Goal: Navigation & Orientation: Find specific page/section

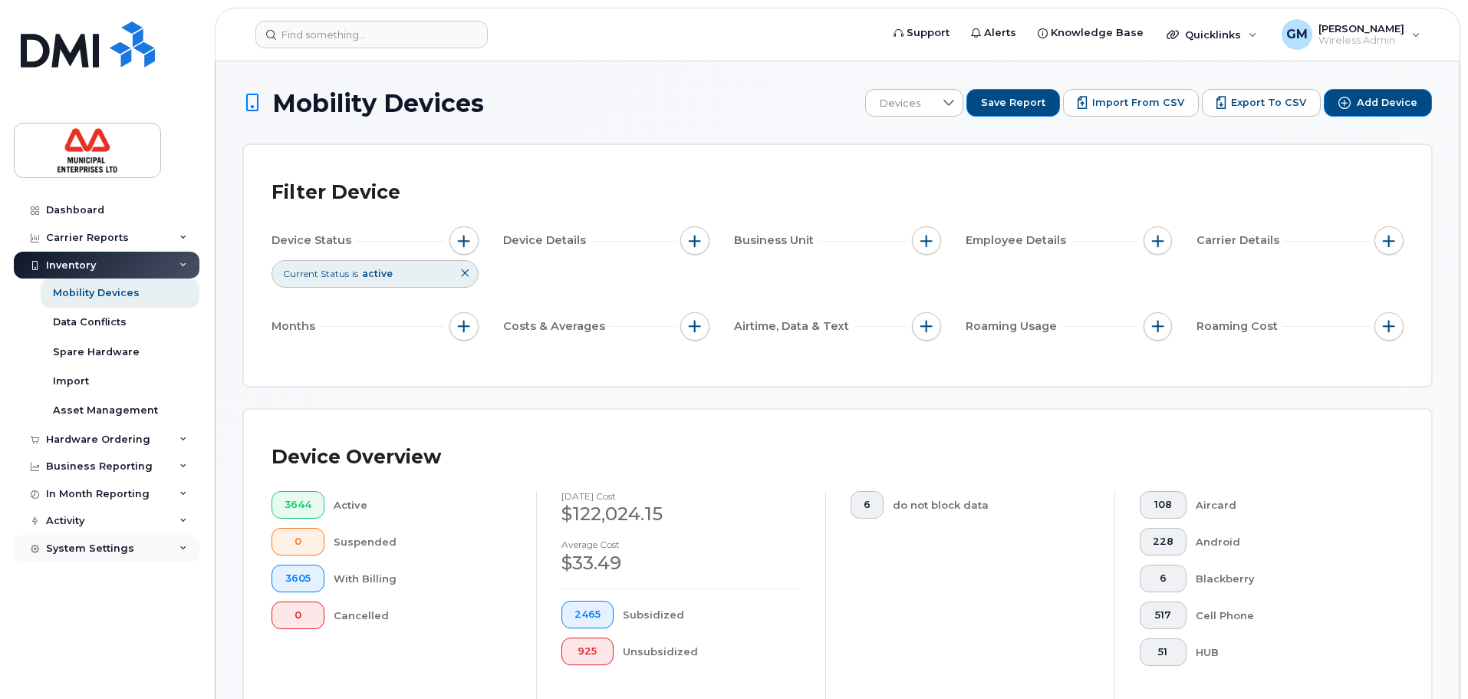
click at [81, 557] on div "System Settings" at bounding box center [107, 549] width 186 height 28
click at [77, 511] on div "Activity" at bounding box center [107, 521] width 186 height 28
click at [61, 192] on div "Dashboard Carrier Reports Monthly Billing Data Daily Data Pooling Data Behavior…" at bounding box center [104, 349] width 208 height 699
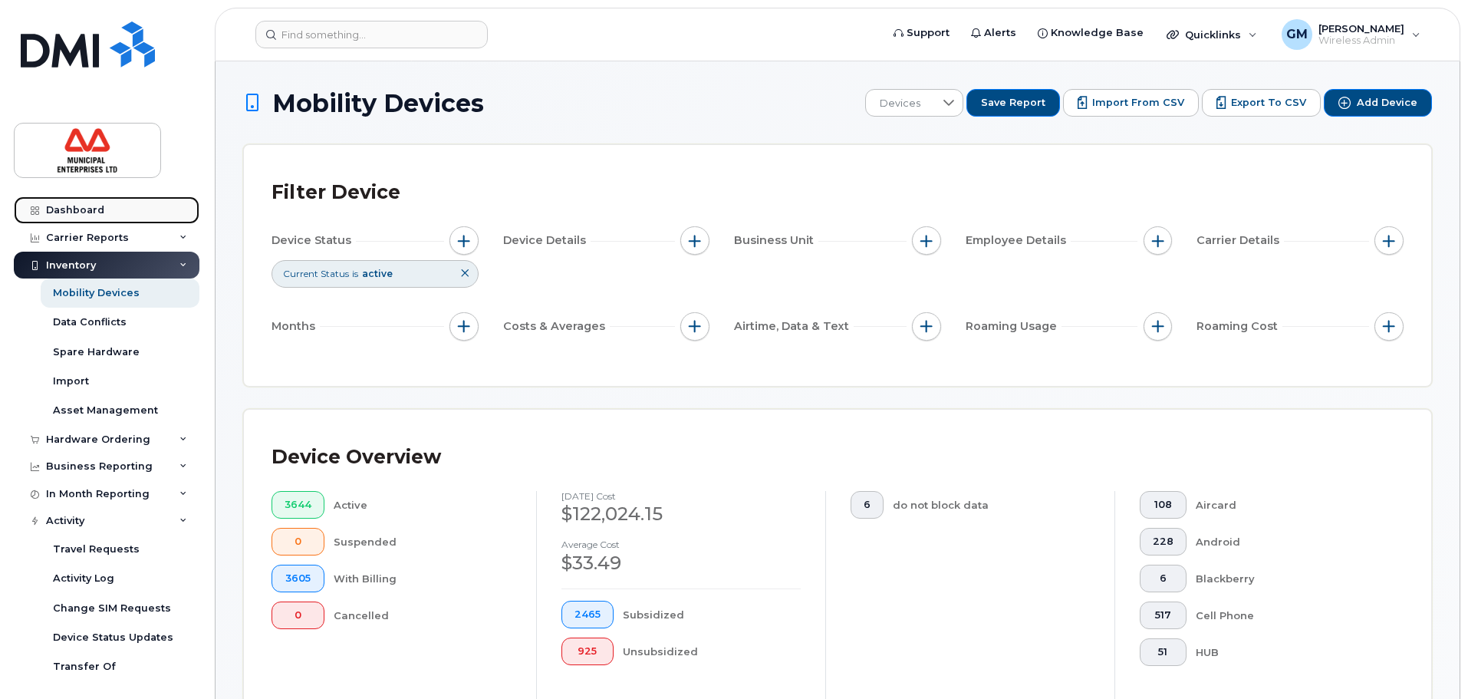
click at [76, 206] on div "Dashboard" at bounding box center [75, 210] width 58 height 12
click at [94, 433] on div "Hardware Ordering" at bounding box center [98, 439] width 104 height 12
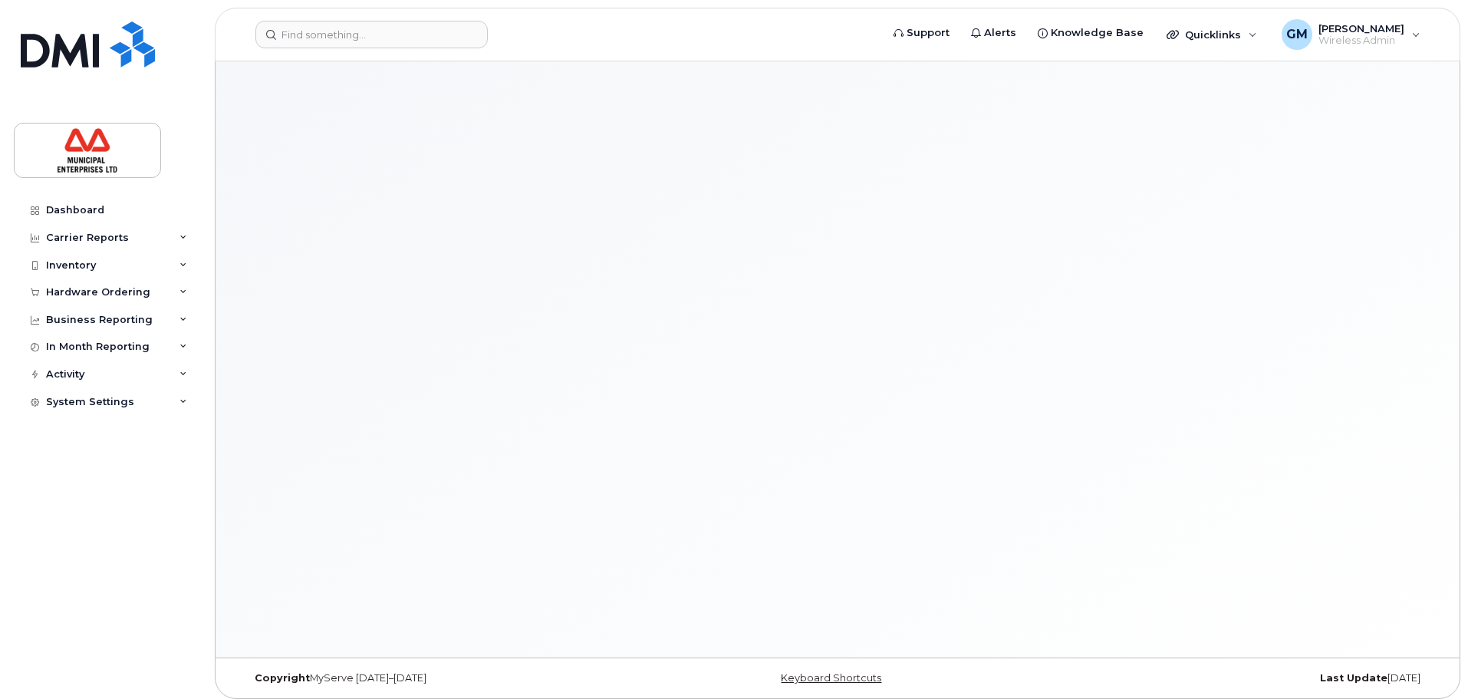
click at [94, 433] on div "Dashboard Carrier Reports Monthly Billing Data Daily Data Pooling Data Behavior…" at bounding box center [108, 435] width 189 height 479
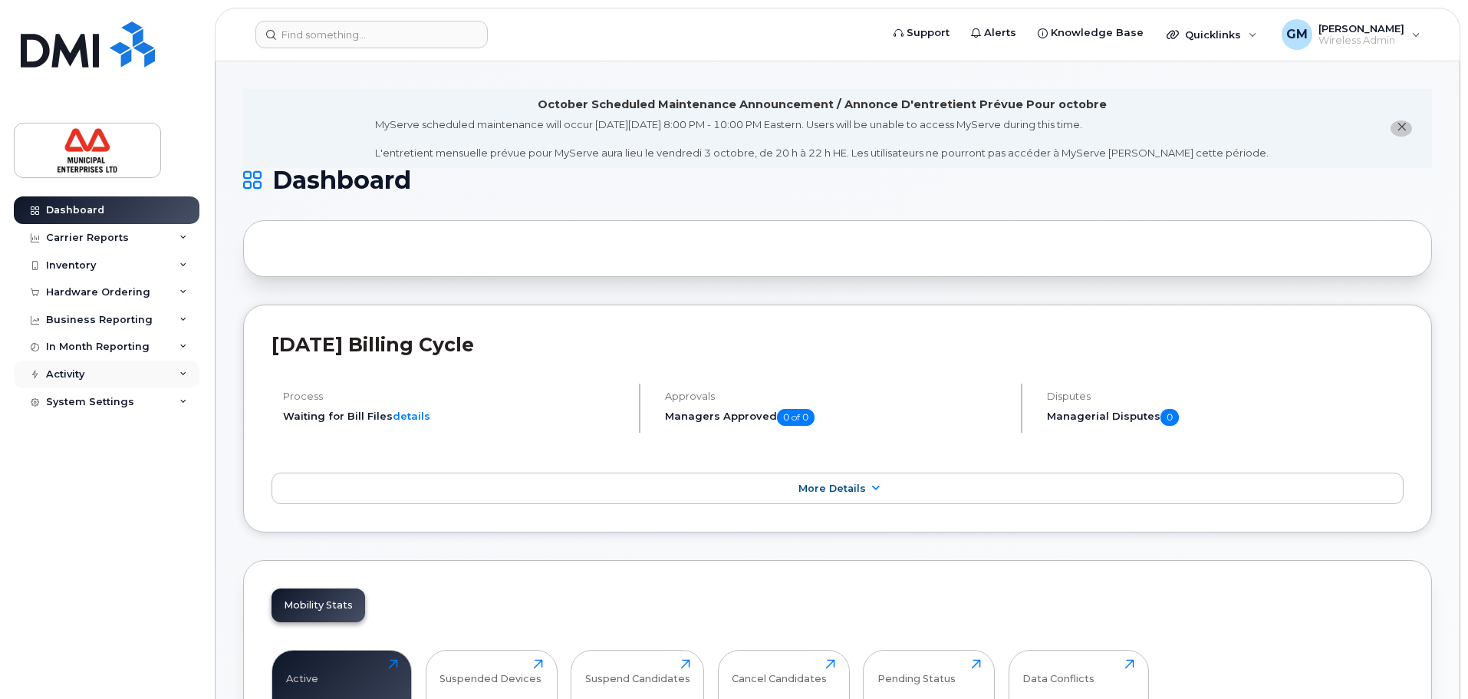
click at [169, 370] on div "Activity" at bounding box center [107, 374] width 186 height 28
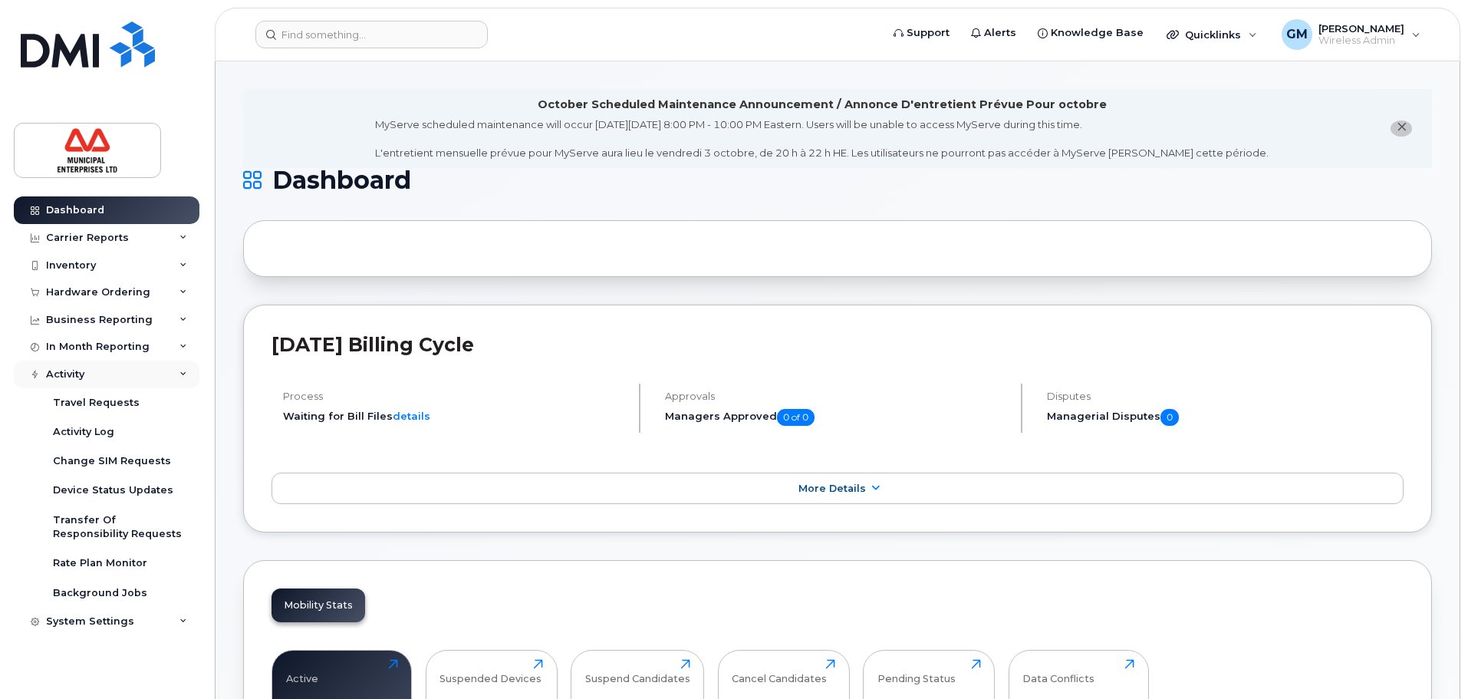
click at [169, 370] on div "Activity" at bounding box center [107, 374] width 186 height 28
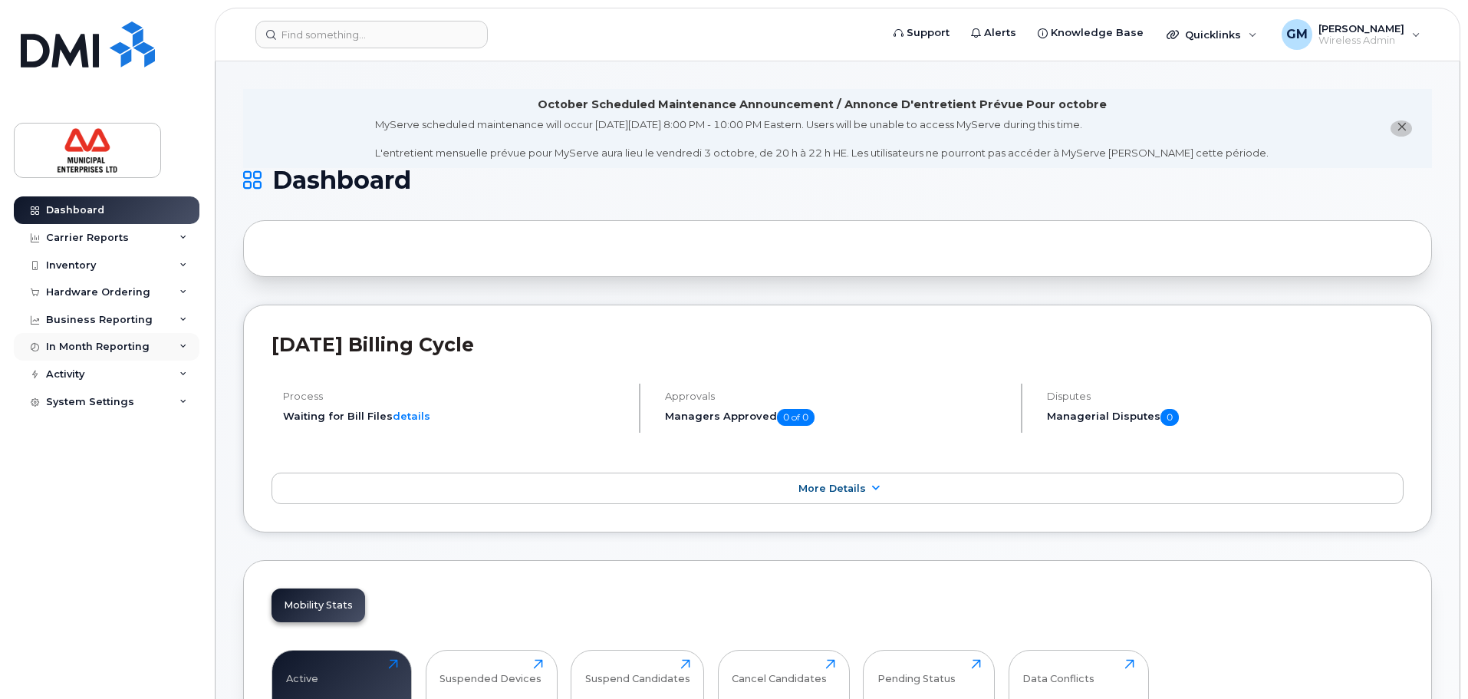
click at [146, 350] on div "In Month Reporting" at bounding box center [107, 347] width 186 height 28
